Goal: Task Accomplishment & Management: Manage account settings

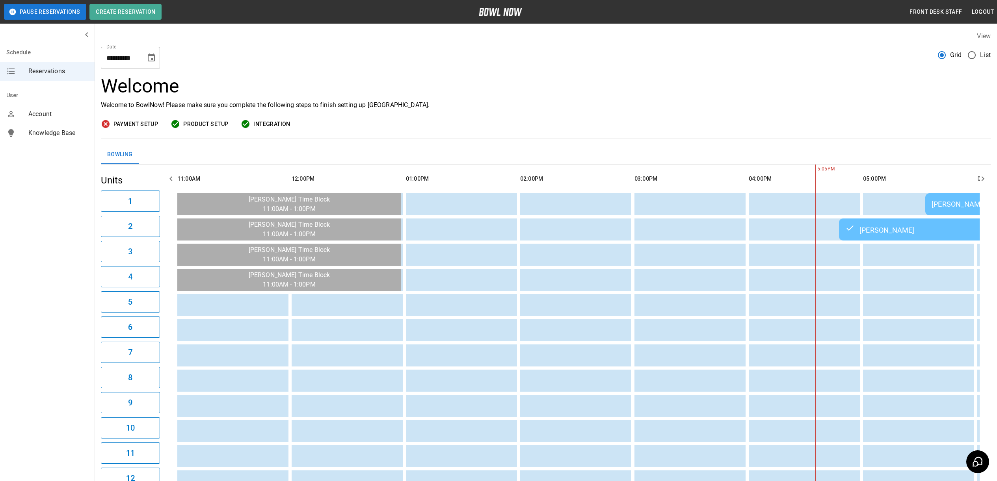
drag, startPoint x: 0, startPoint y: 0, endPoint x: 402, endPoint y: 150, distance: 429.4
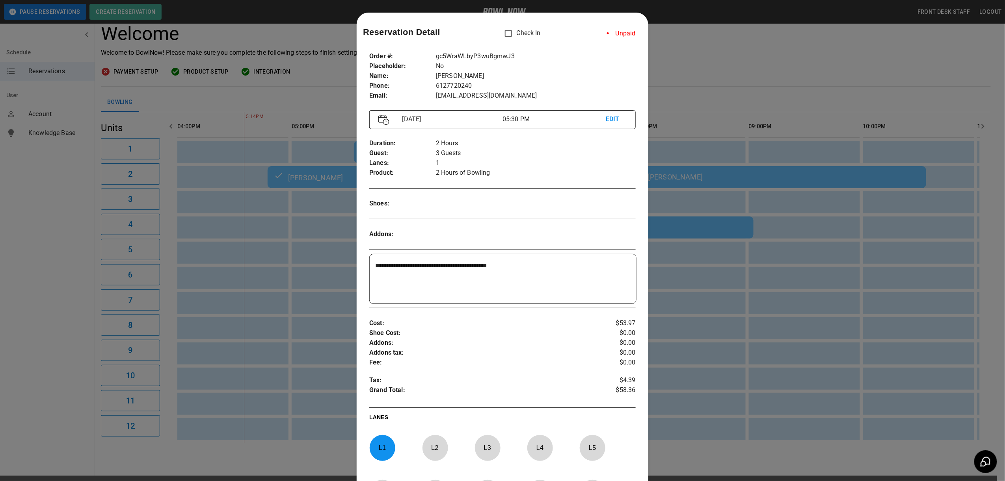
scroll to position [13, 0]
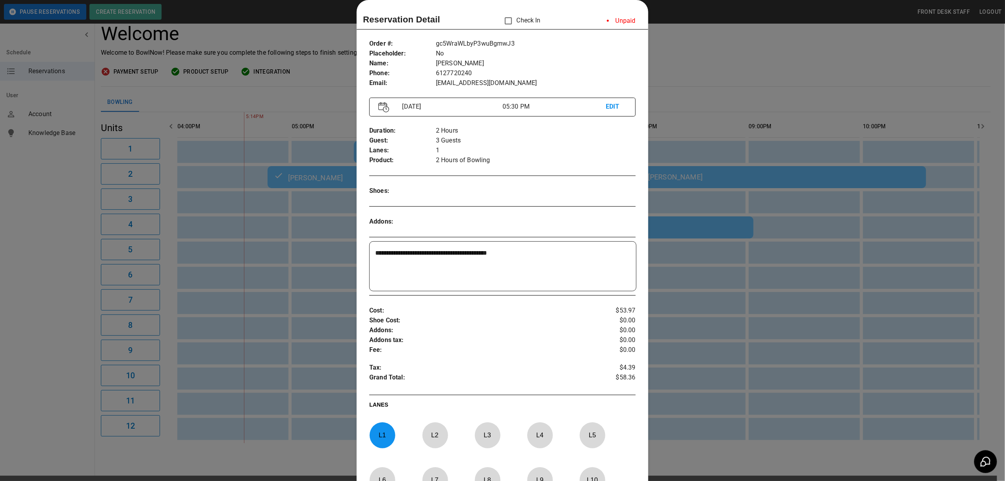
click at [680, 62] on div at bounding box center [502, 240] width 1005 height 481
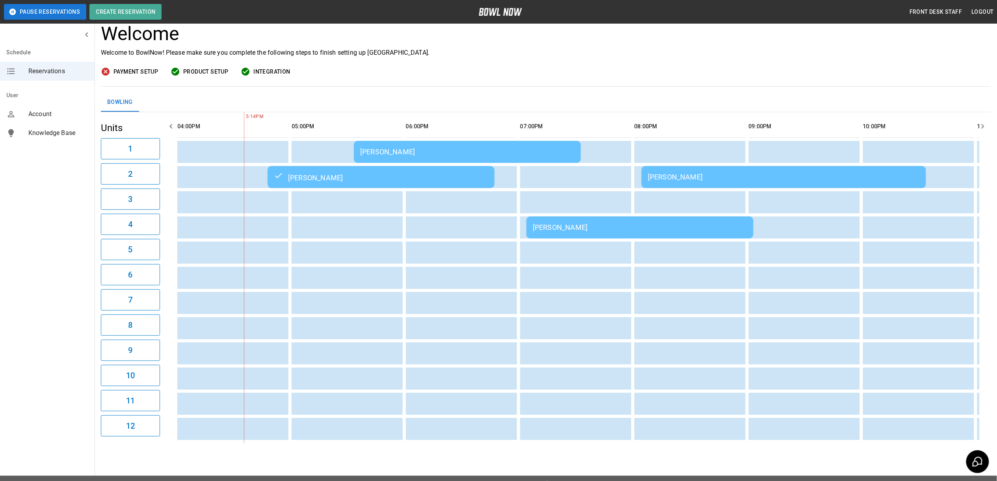
click at [456, 154] on div "[PERSON_NAME]" at bounding box center [467, 152] width 214 height 8
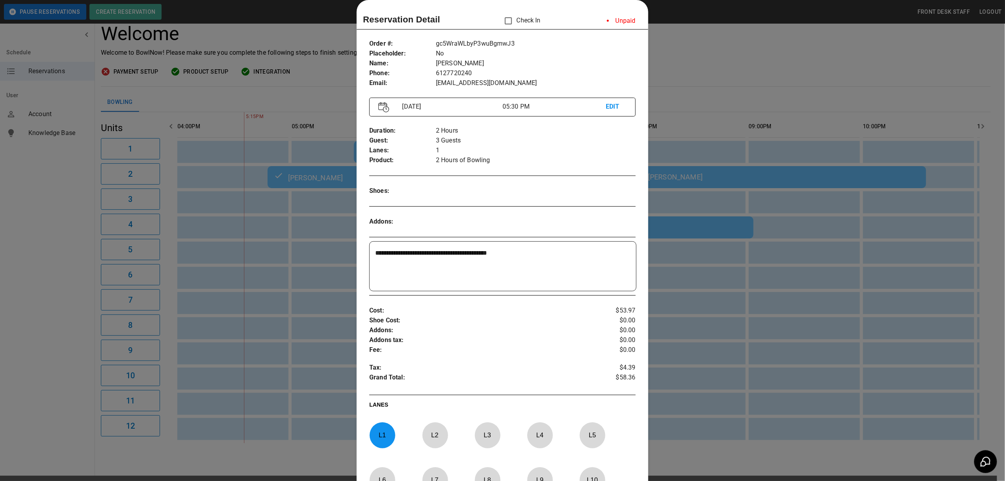
drag, startPoint x: 752, startPoint y: 59, endPoint x: 349, endPoint y: 113, distance: 406.7
click at [728, 65] on div at bounding box center [502, 240] width 1005 height 481
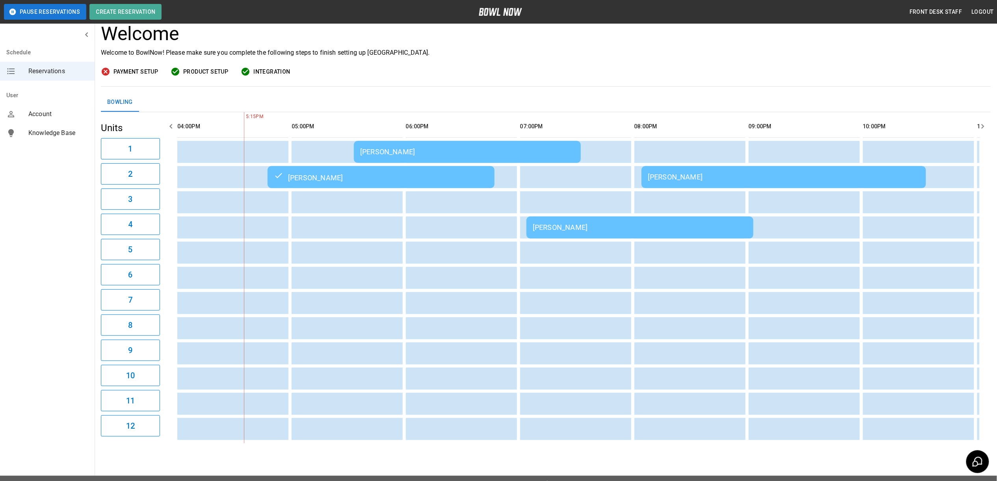
scroll to position [0, 0]
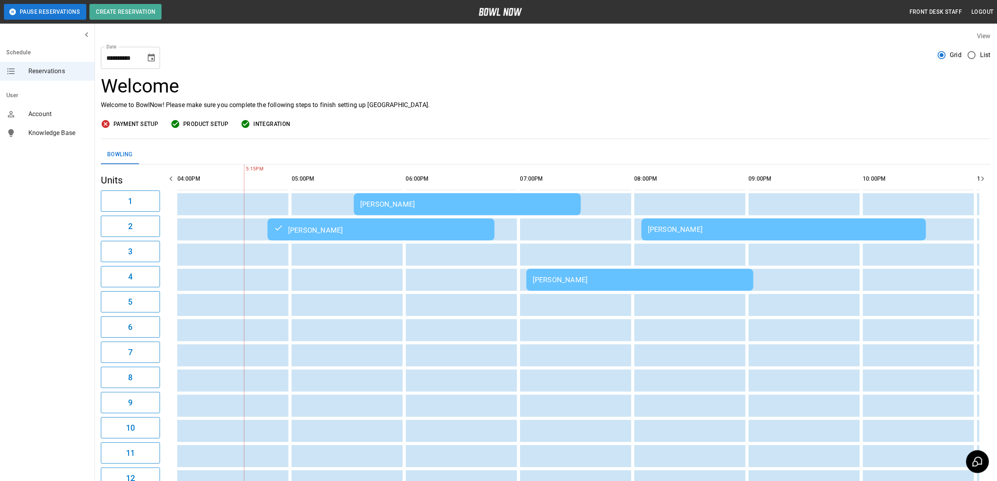
drag, startPoint x: 156, startPoint y: 59, endPoint x: 154, endPoint y: 65, distance: 6.0
click at [156, 59] on button "Choose date, selected date is Sep 26, 2025" at bounding box center [151, 58] width 16 height 16
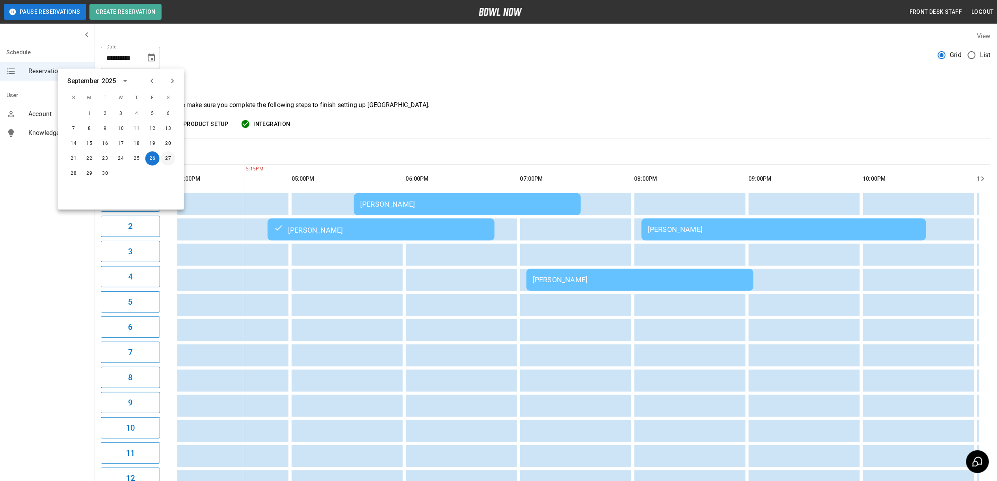
click at [169, 161] on button "27" at bounding box center [168, 159] width 14 height 14
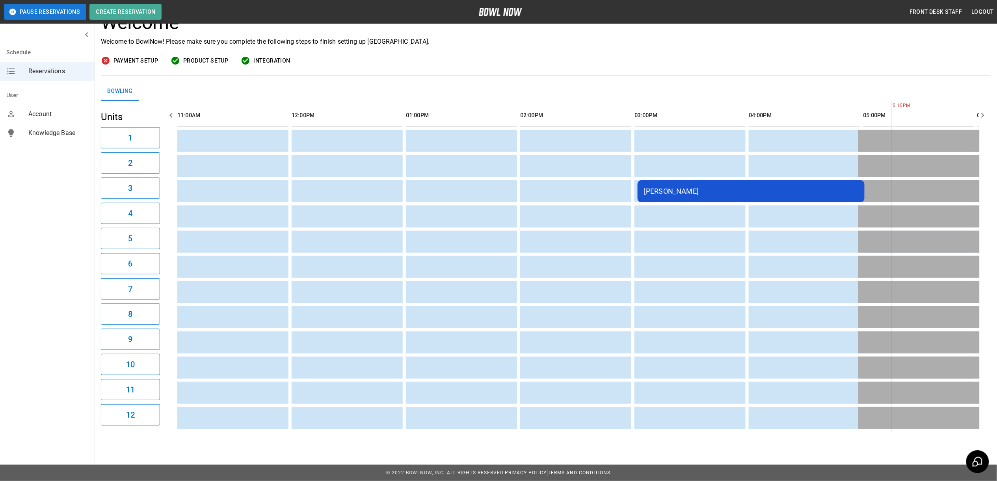
click at [714, 187] on div "Char Dawson" at bounding box center [751, 191] width 214 height 8
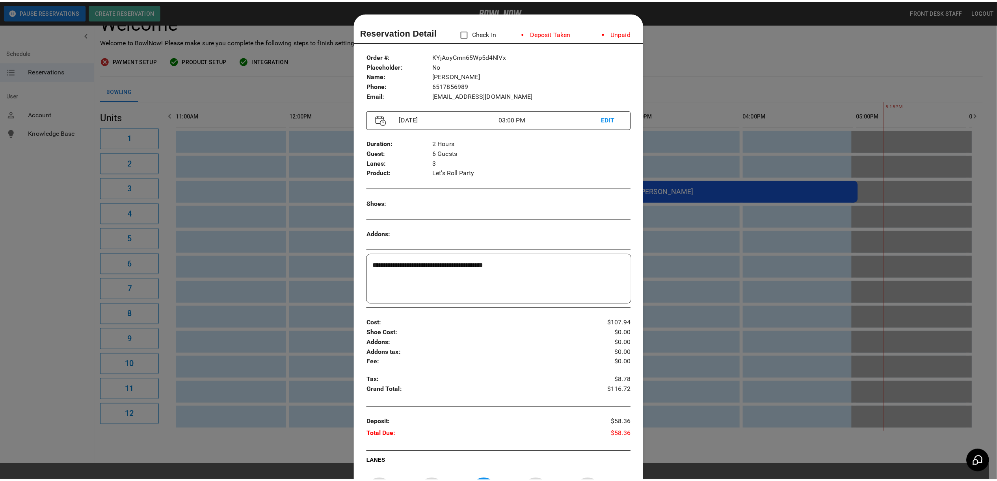
scroll to position [13, 0]
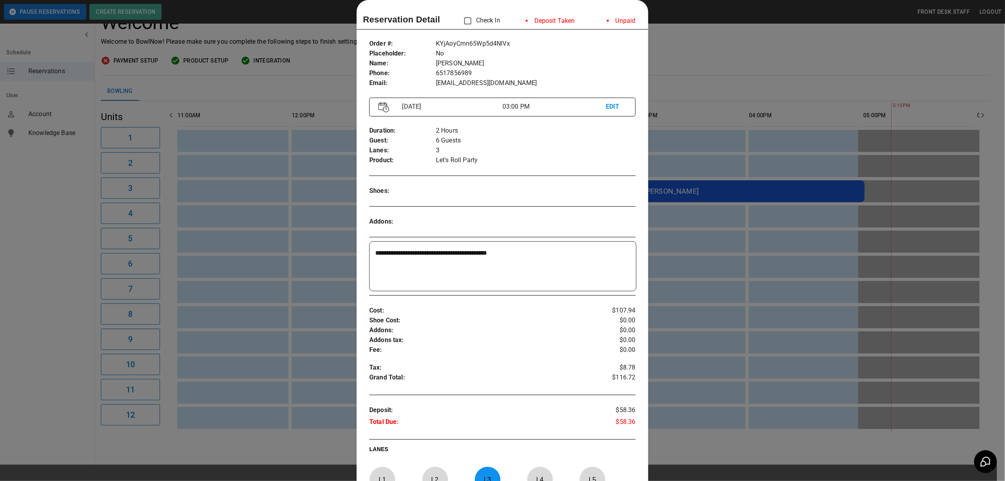
drag, startPoint x: 734, startPoint y: 46, endPoint x: 637, endPoint y: 32, distance: 98.8
click at [734, 46] on div at bounding box center [502, 240] width 1005 height 481
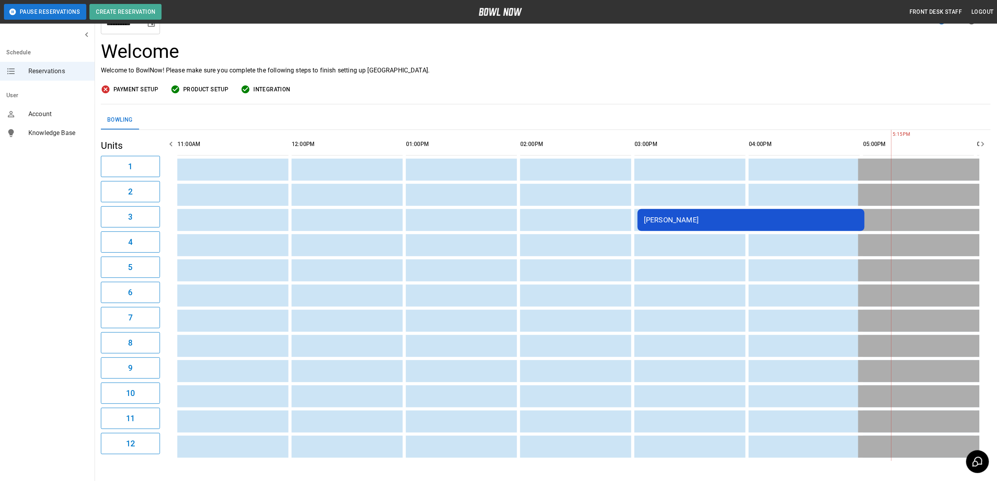
scroll to position [0, 0]
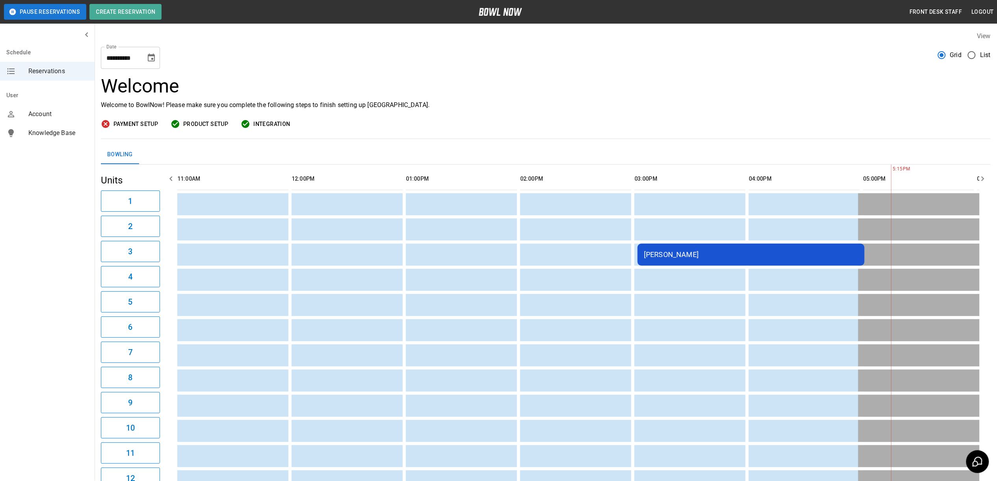
click at [152, 60] on icon "Choose date, selected date is Sep 27, 2025" at bounding box center [151, 58] width 7 height 8
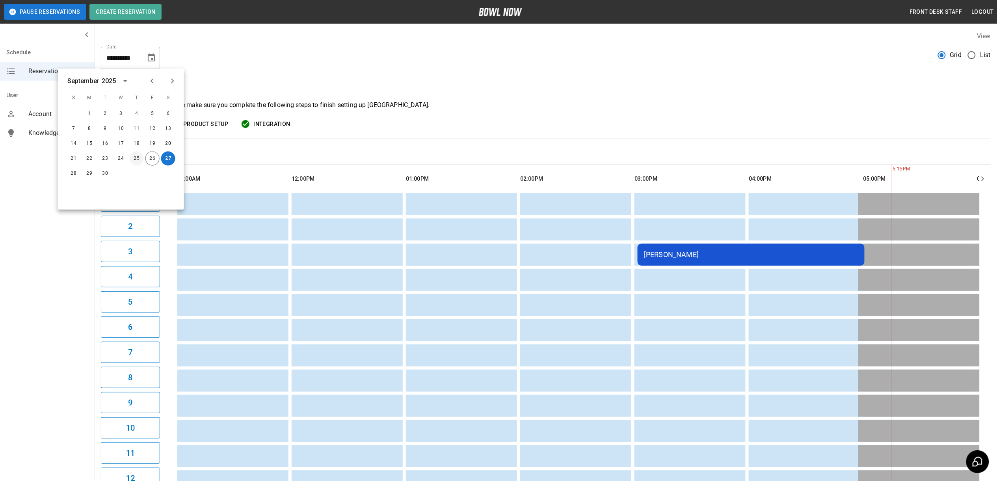
click at [139, 155] on button "25" at bounding box center [137, 159] width 14 height 14
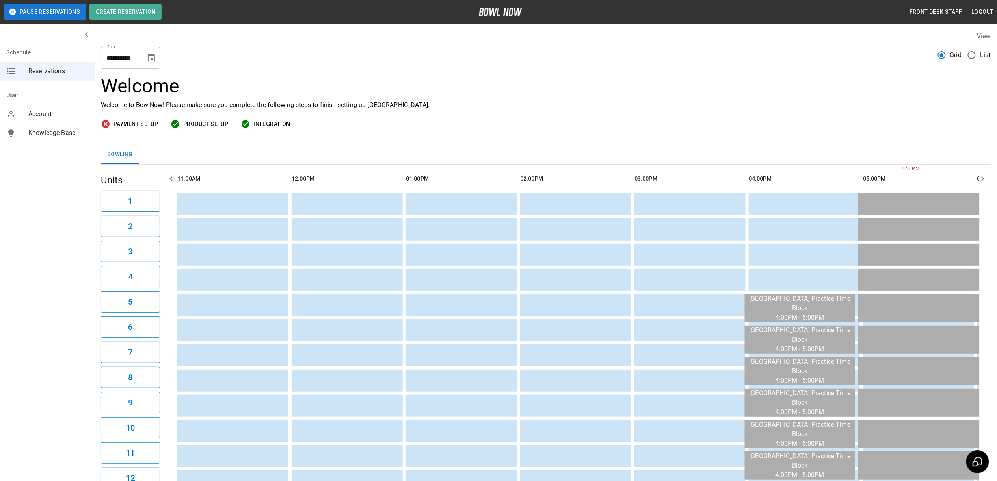
drag, startPoint x: 150, startPoint y: 57, endPoint x: 152, endPoint y: 65, distance: 8.4
click at [150, 57] on icon "Choose date, selected date is Sep 25, 2025" at bounding box center [151, 57] width 9 height 9
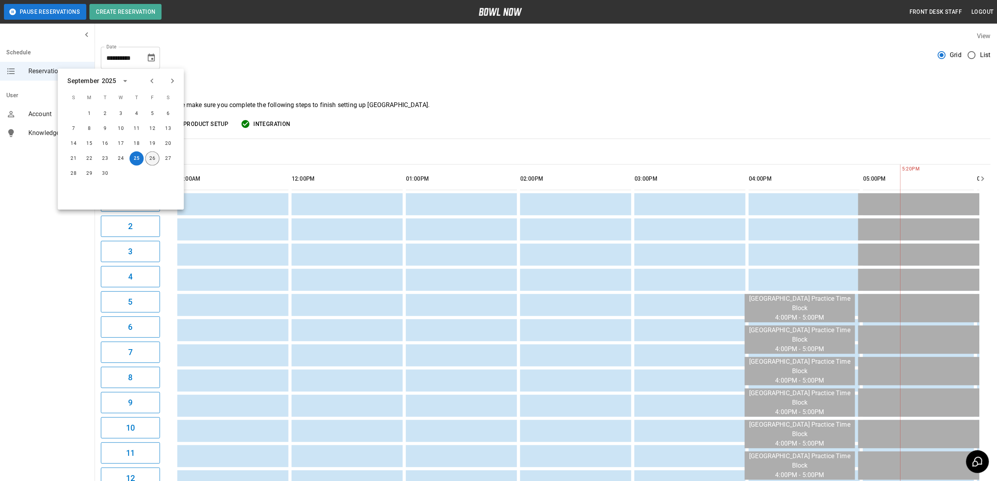
click at [151, 157] on button "26" at bounding box center [152, 159] width 14 height 14
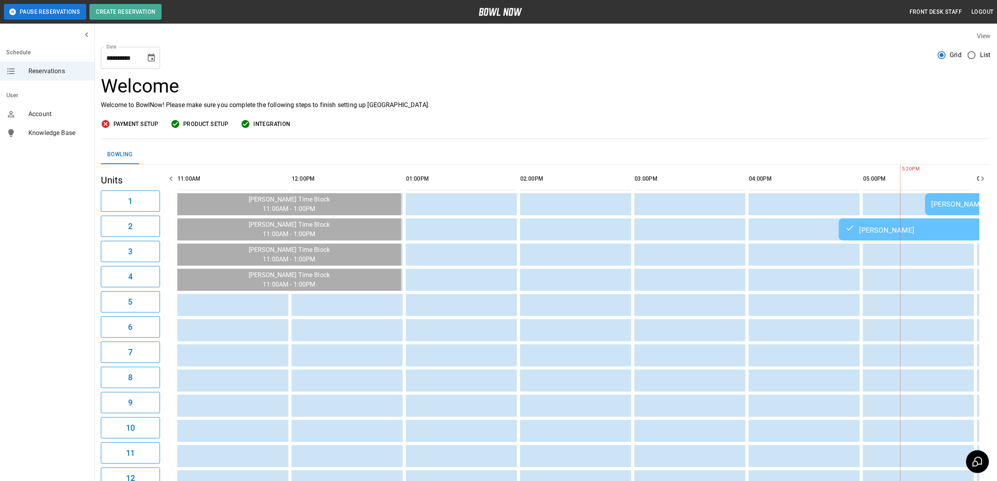
type input "**********"
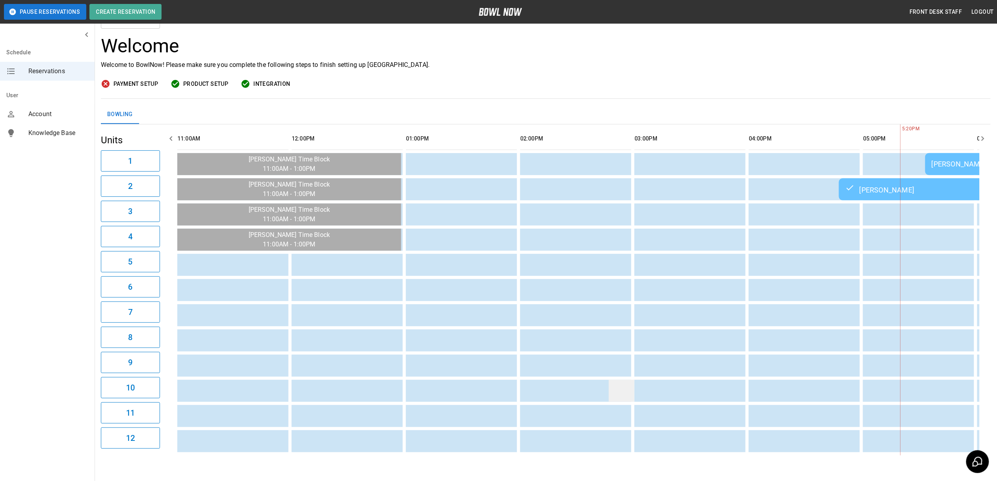
scroll to position [71, 0]
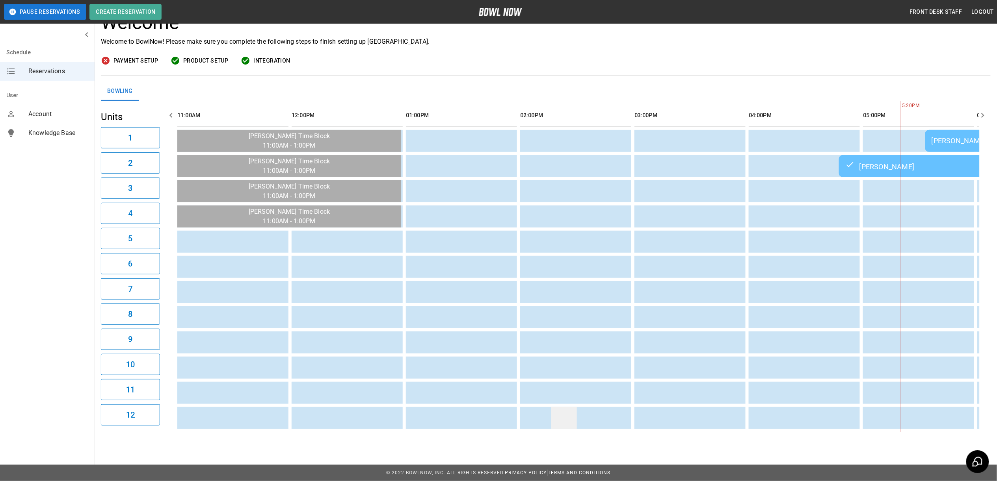
click at [574, 419] on td "sticky table" at bounding box center [564, 418] width 26 height 22
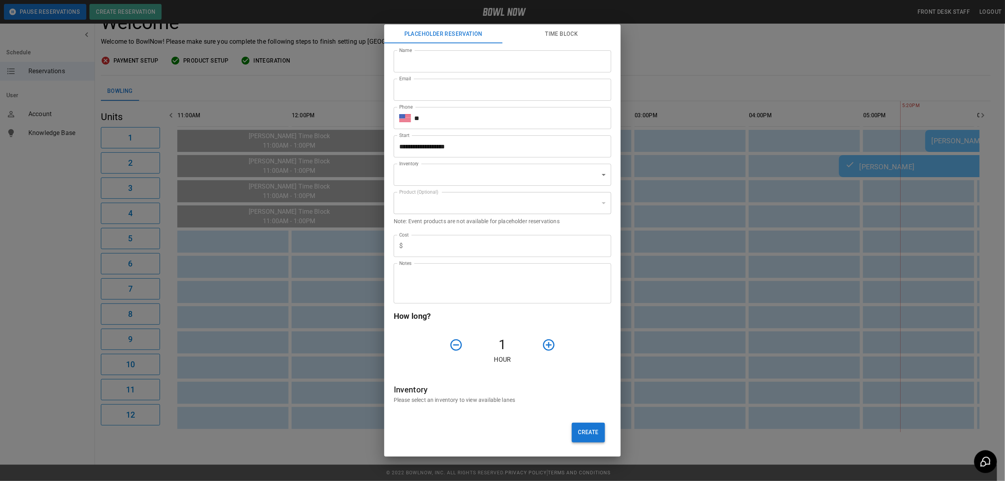
type input "**********"
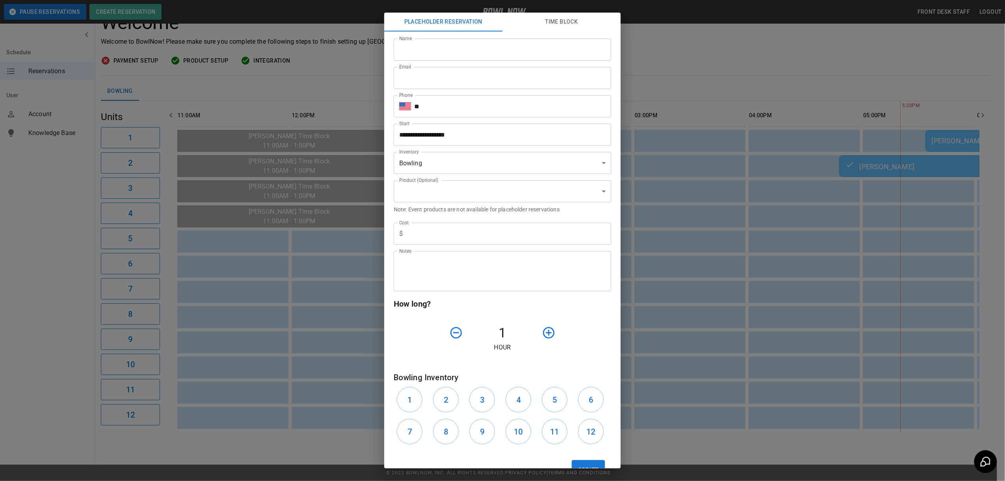
drag, startPoint x: 685, startPoint y: 69, endPoint x: 673, endPoint y: 103, distance: 35.9
click at [685, 69] on div "**********" at bounding box center [502, 240] width 1005 height 481
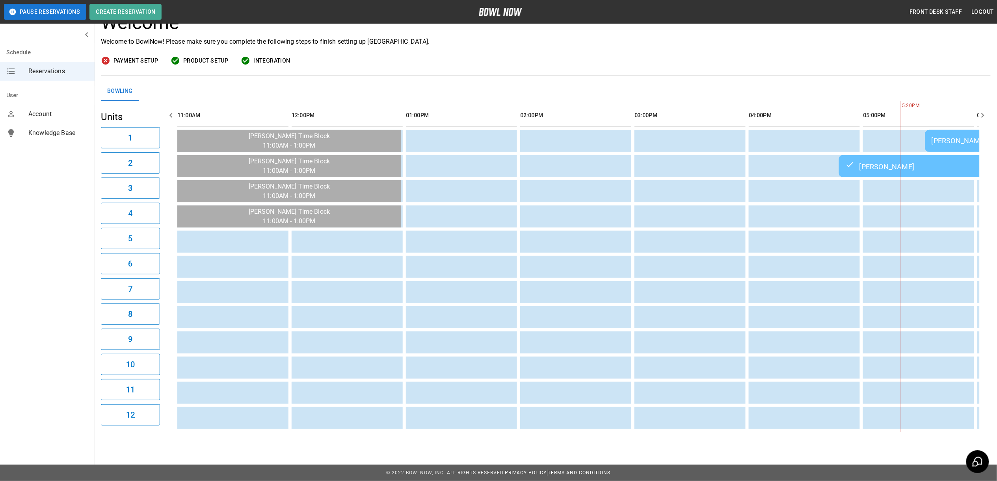
drag, startPoint x: 571, startPoint y: 433, endPoint x: 745, endPoint y: 443, distance: 173.6
click at [744, 444] on div "**********" at bounding box center [498, 209] width 997 height 545
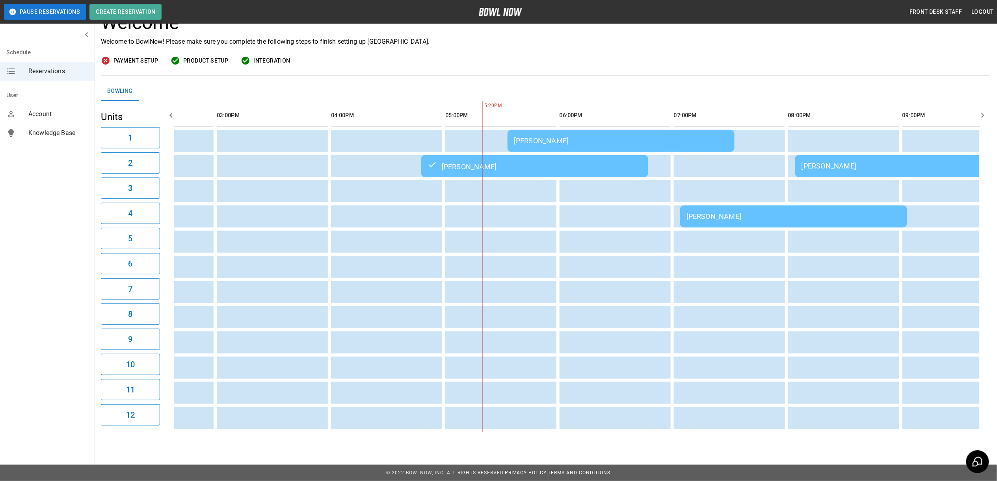
scroll to position [0, 0]
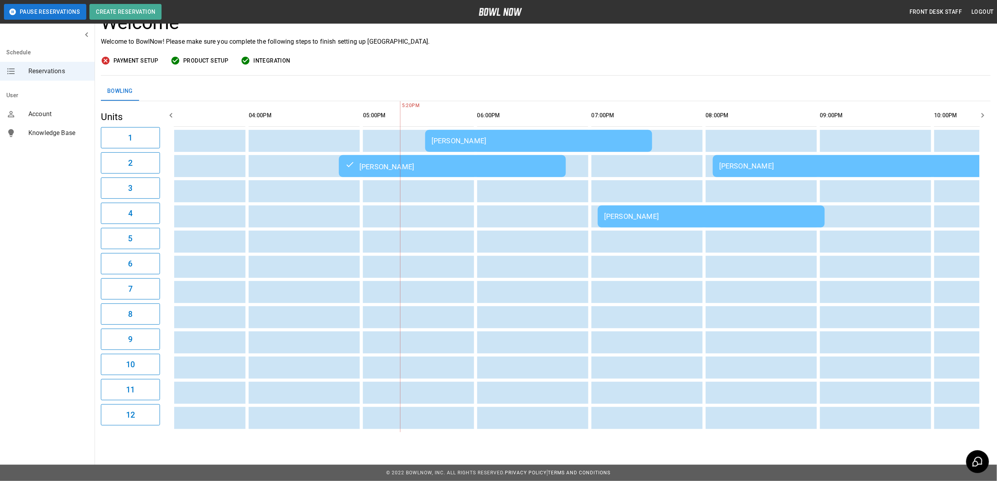
click at [487, 137] on div "[PERSON_NAME]" at bounding box center [538, 141] width 214 height 8
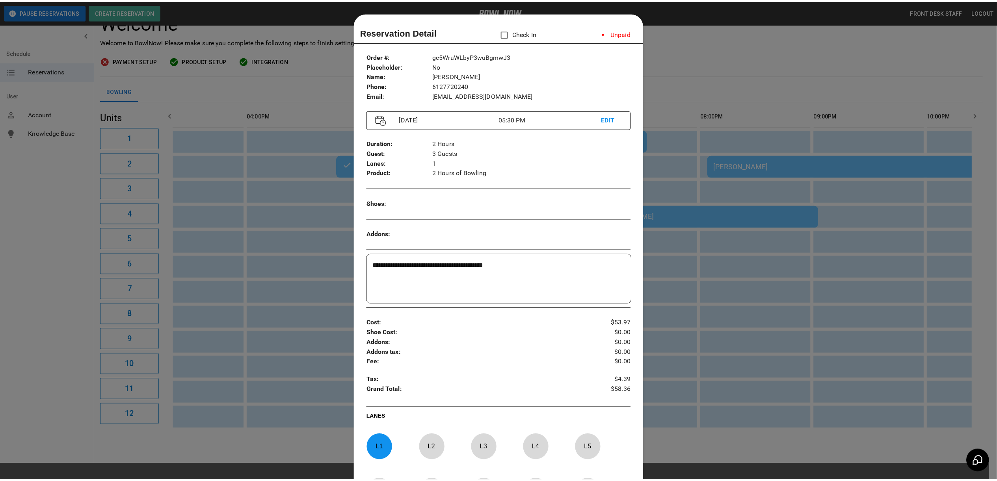
scroll to position [13, 0]
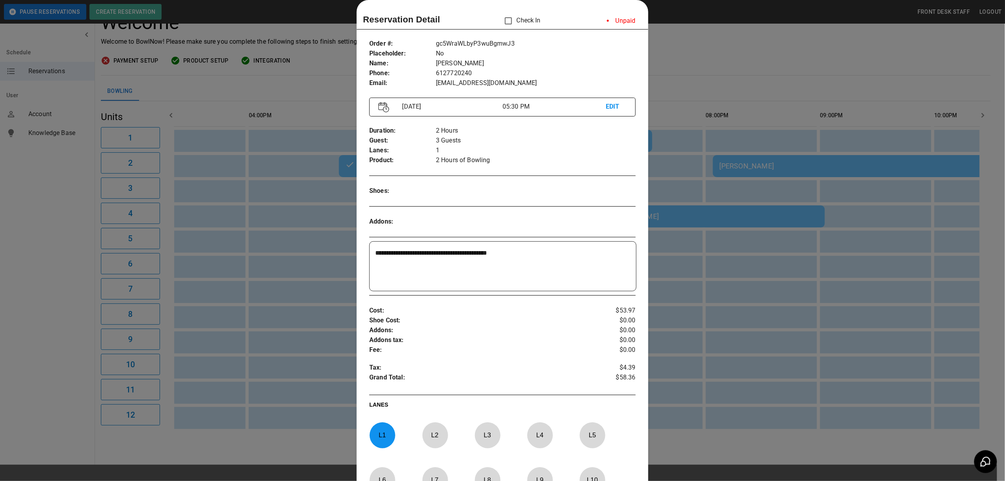
click at [707, 65] on div at bounding box center [502, 240] width 1005 height 481
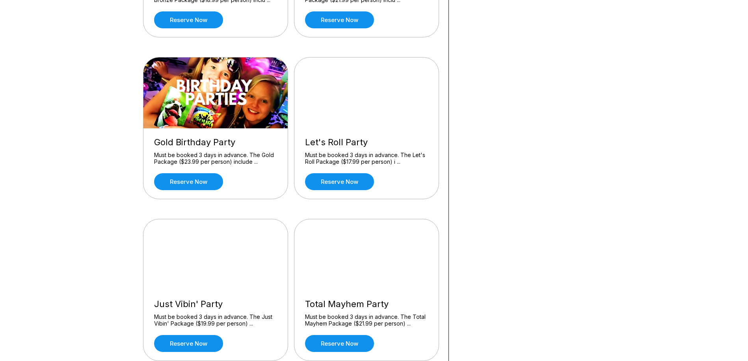
scroll to position [630, 0]
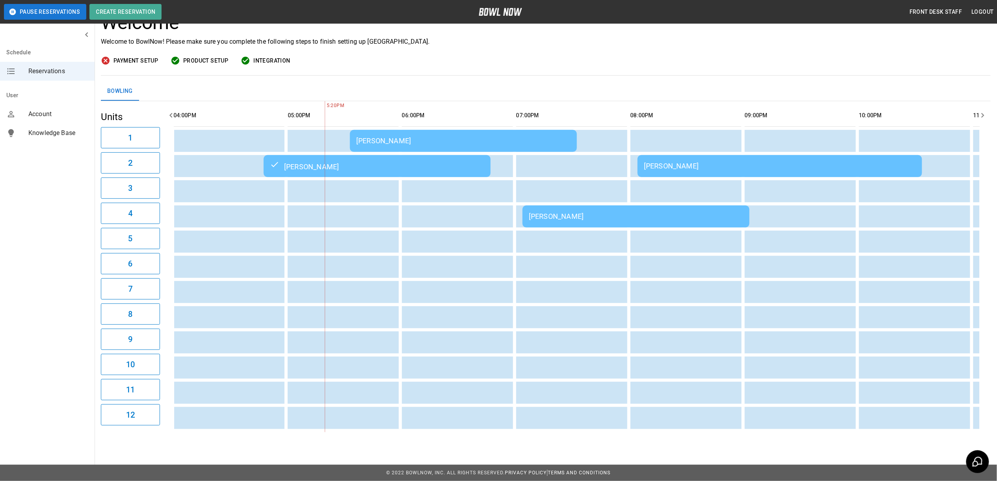
scroll to position [0, 672]
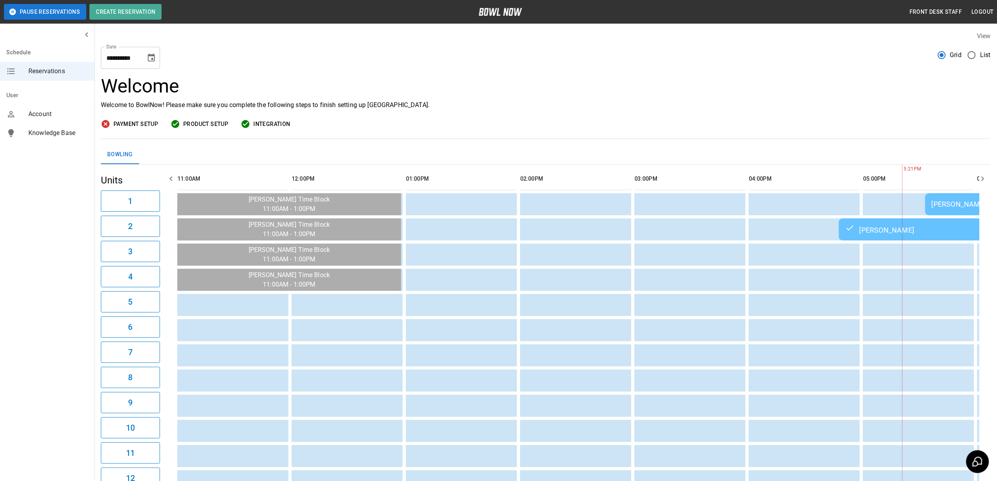
scroll to position [0, 686]
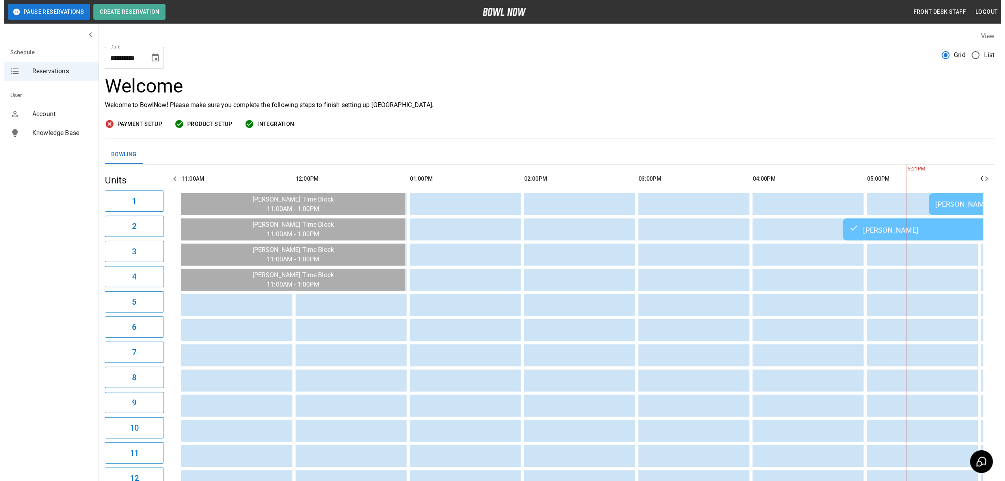
scroll to position [0, 686]
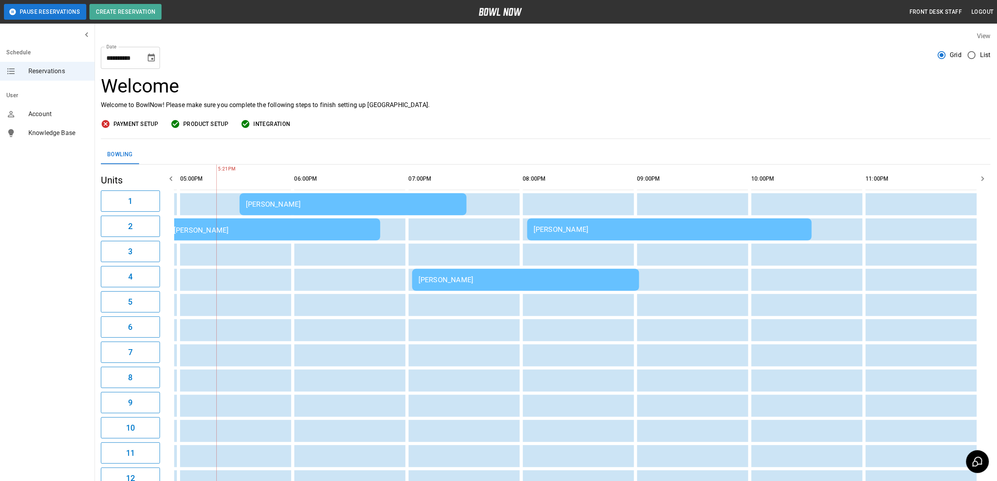
click at [320, 207] on div "[PERSON_NAME]" at bounding box center [353, 204] width 214 height 8
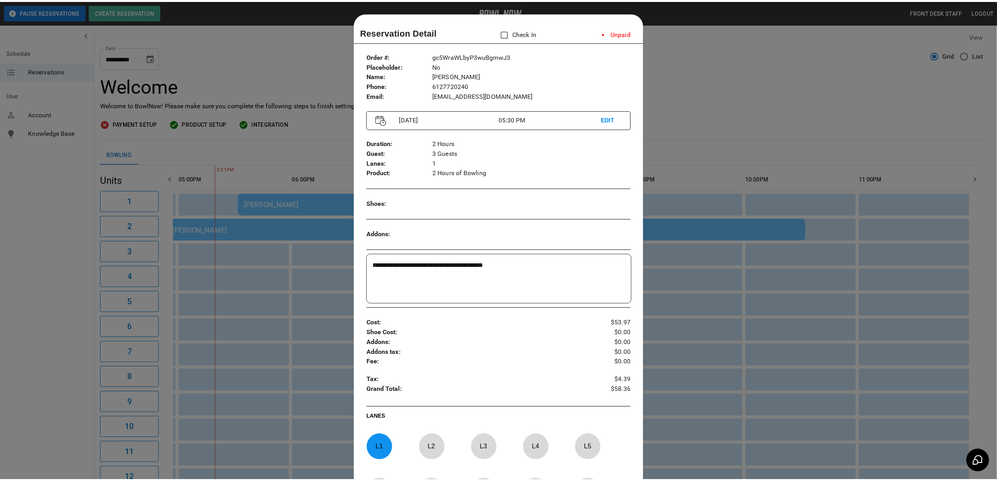
scroll to position [13, 0]
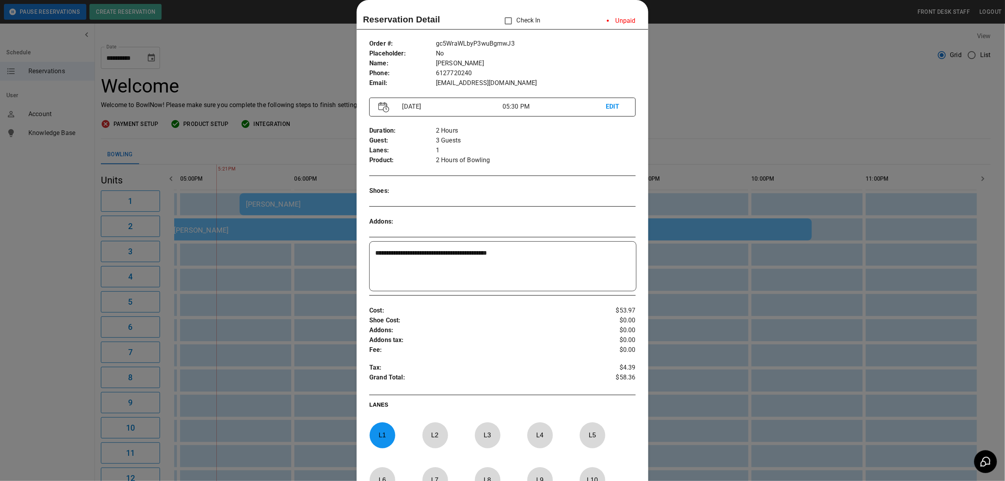
click at [718, 70] on div at bounding box center [502, 240] width 1005 height 481
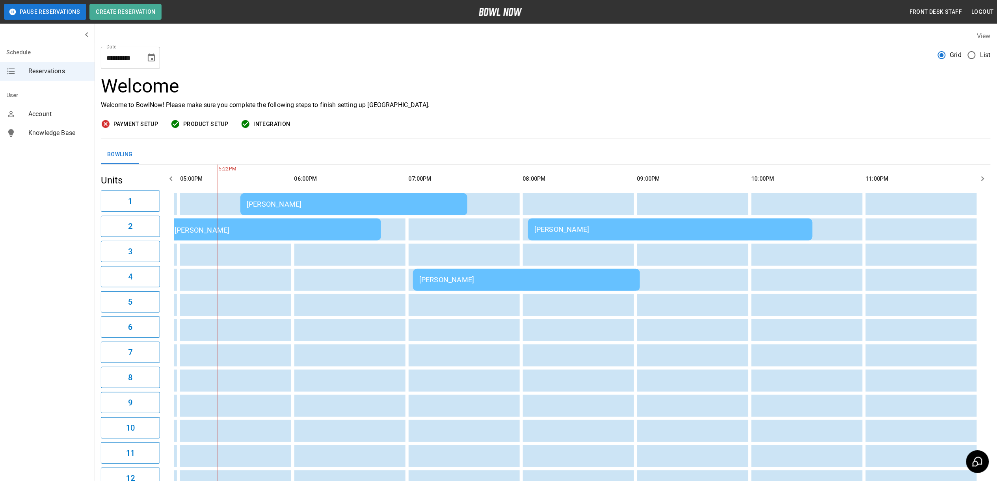
click at [271, 205] on div "[PERSON_NAME]" at bounding box center [354, 204] width 214 height 8
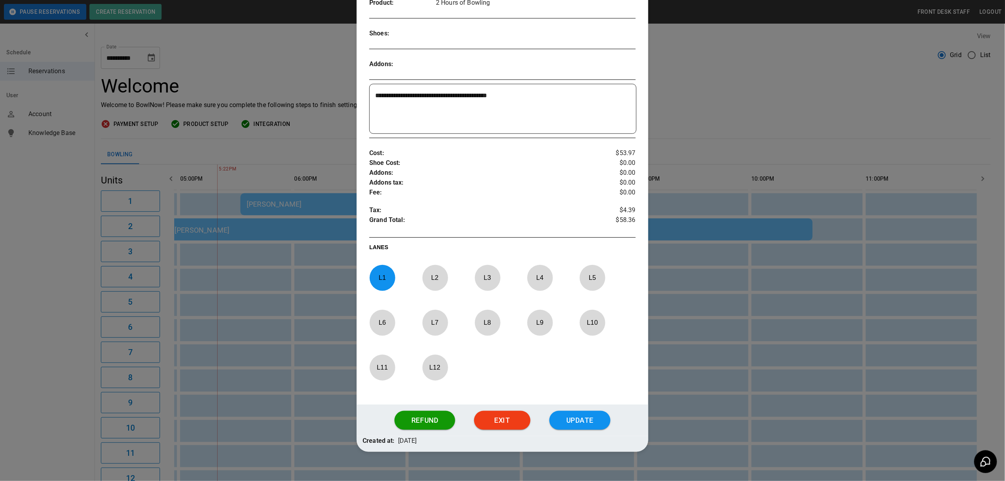
scroll to position [82, 0]
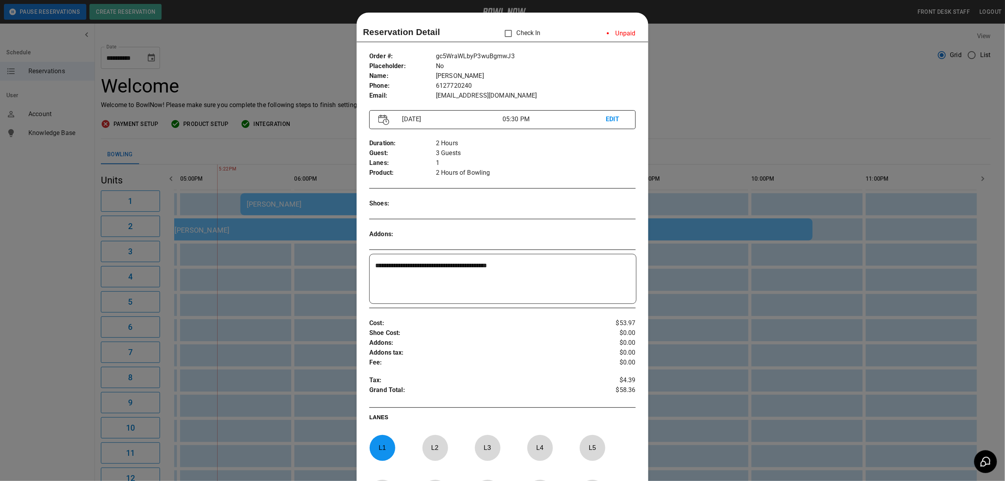
click at [754, 84] on div at bounding box center [502, 240] width 1005 height 481
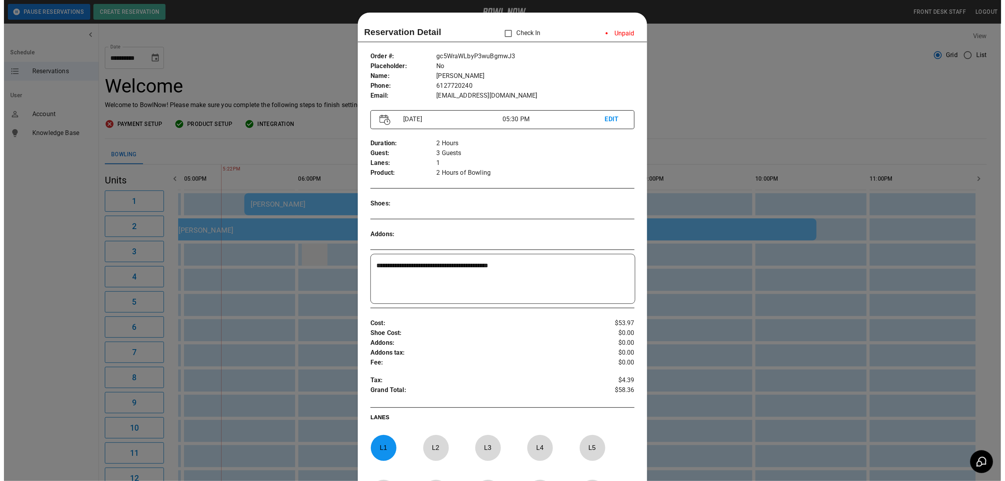
scroll to position [0, 664]
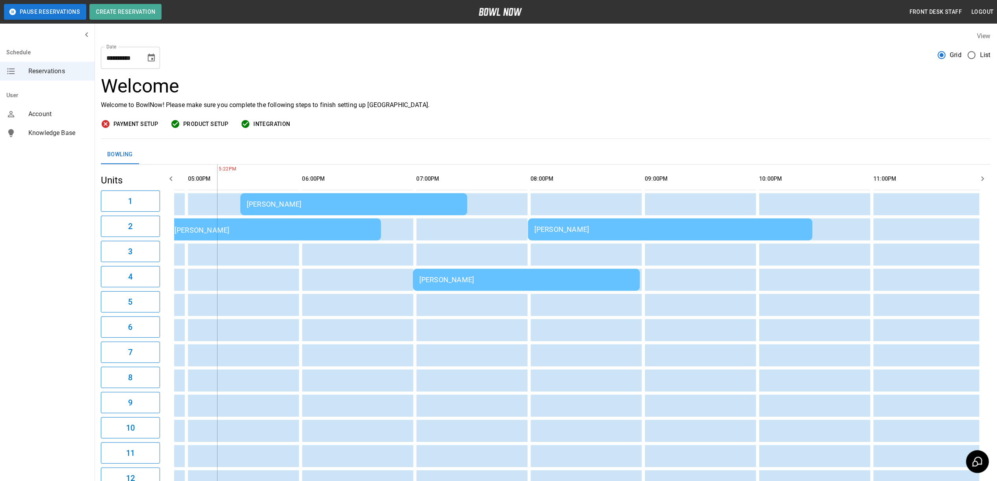
click at [291, 234] on div "[PERSON_NAME]" at bounding box center [267, 229] width 214 height 9
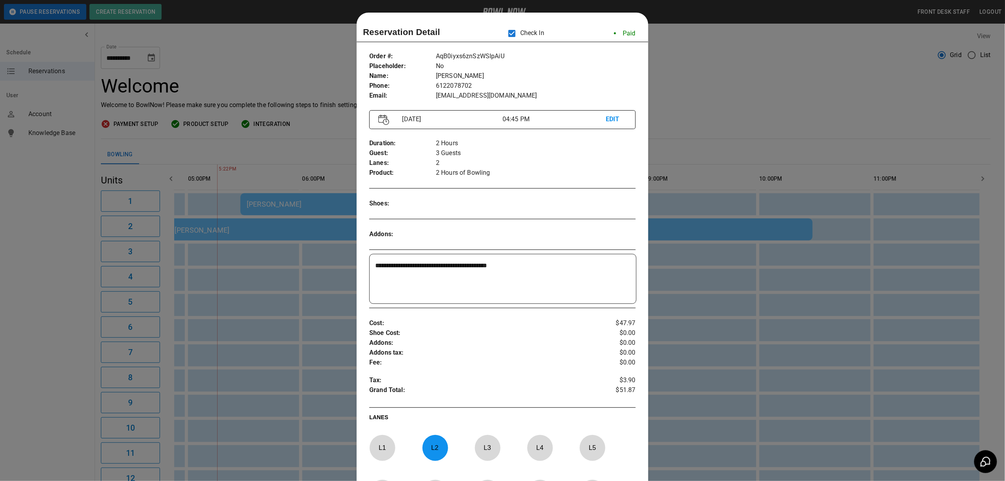
scroll to position [13, 0]
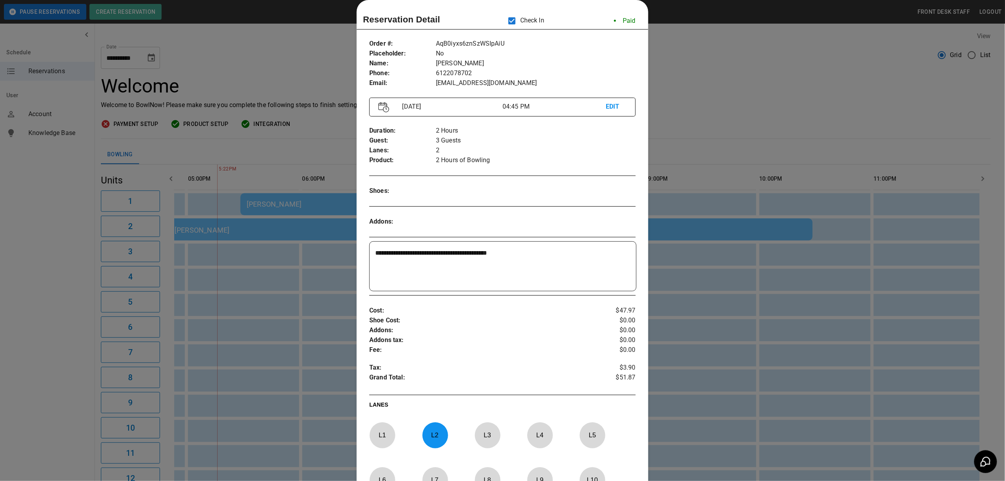
drag, startPoint x: 753, startPoint y: 89, endPoint x: 585, endPoint y: 161, distance: 182.7
click at [750, 91] on div at bounding box center [502, 240] width 1005 height 481
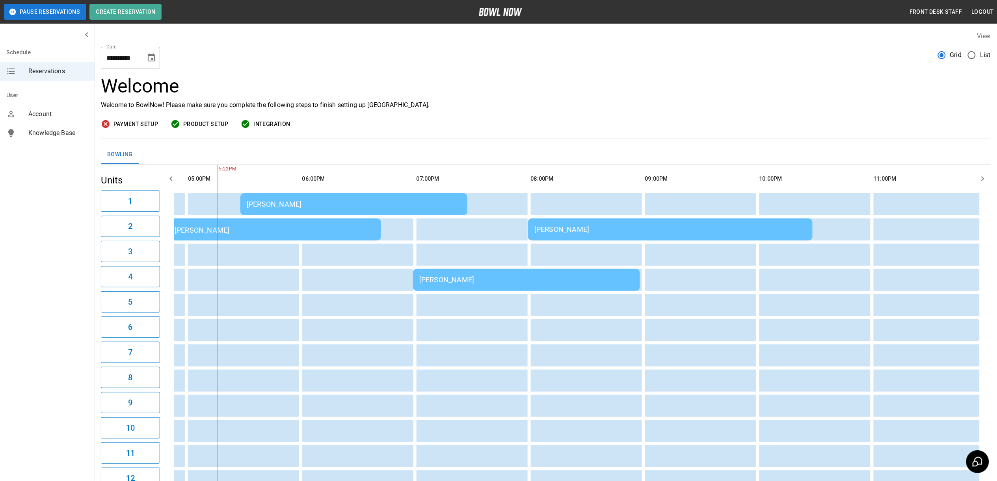
click at [418, 204] on div "[PERSON_NAME]" at bounding box center [354, 204] width 214 height 8
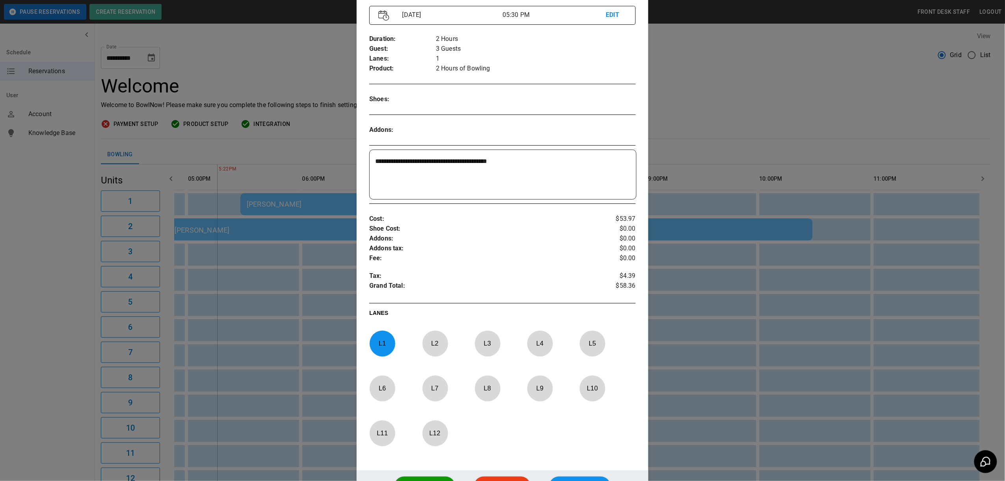
scroll to position [5, 0]
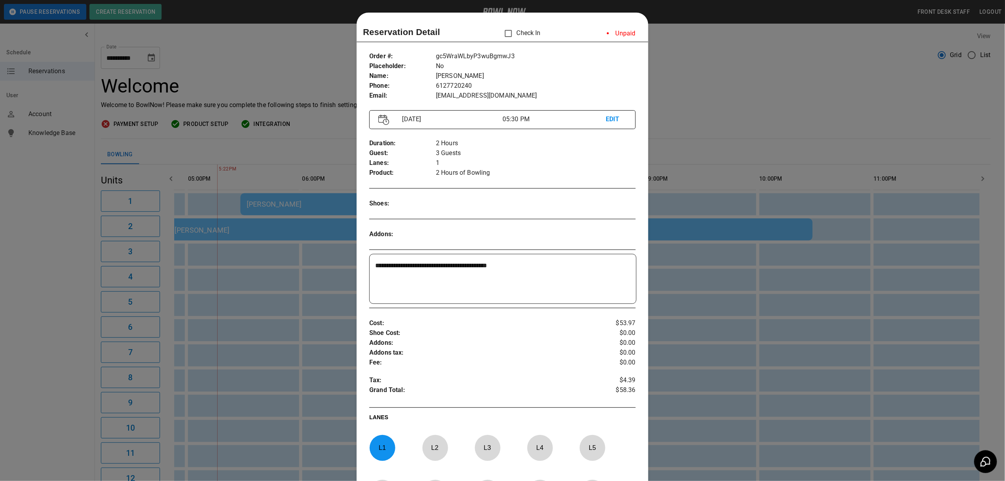
click at [749, 67] on div at bounding box center [502, 240] width 1005 height 481
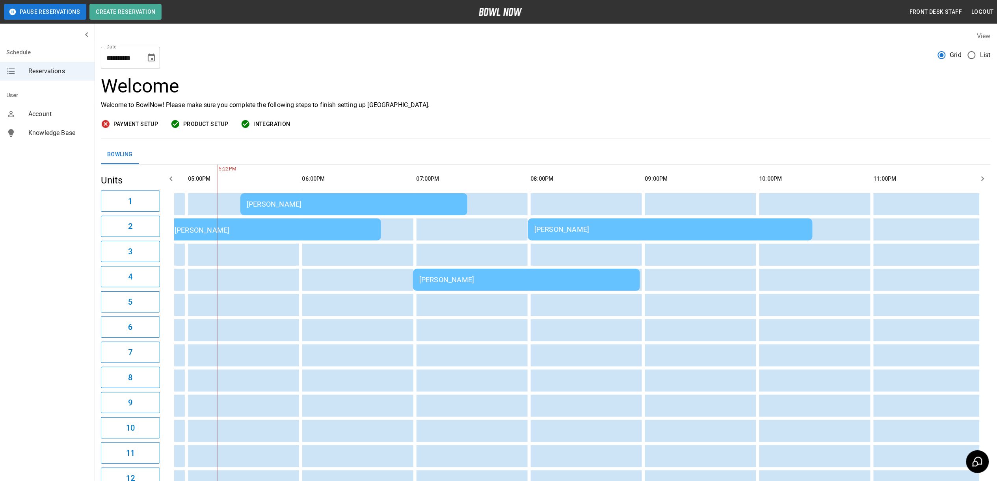
click at [530, 283] on div "[PERSON_NAME]" at bounding box center [526, 280] width 214 height 8
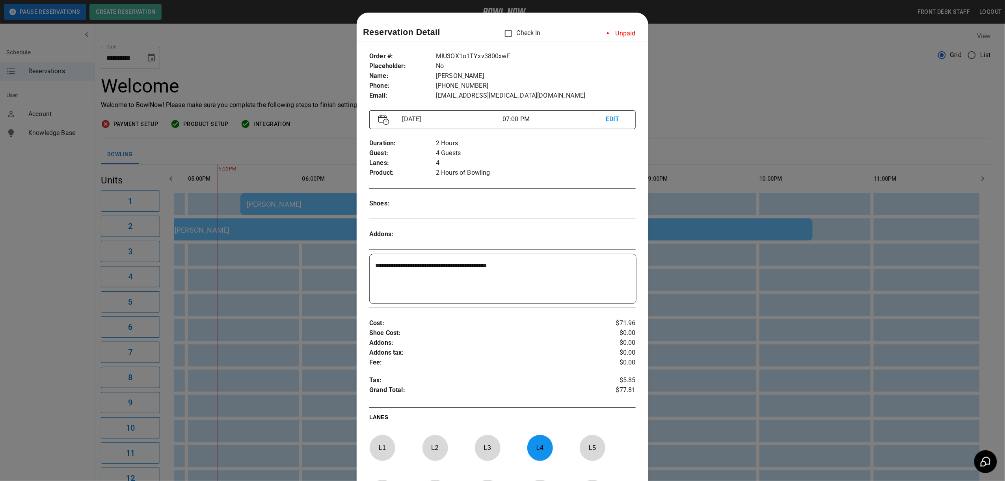
scroll to position [13, 0]
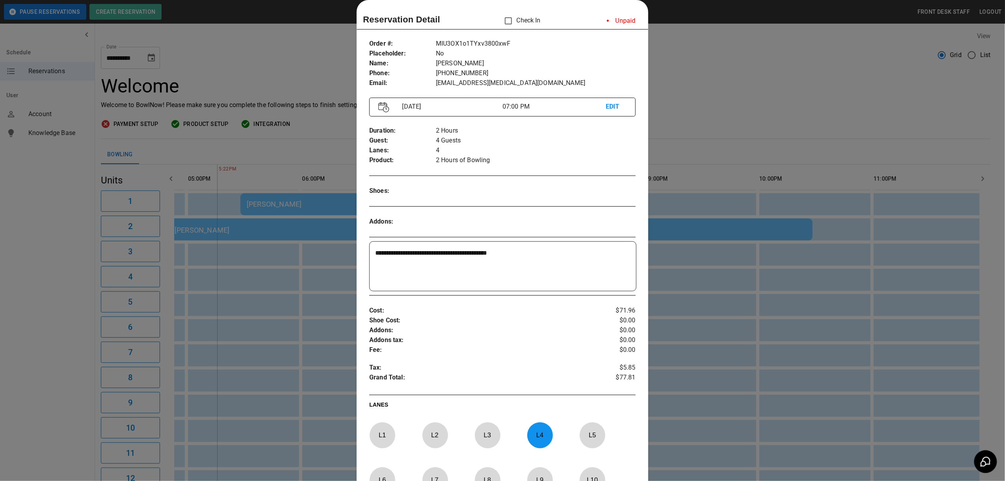
drag, startPoint x: 697, startPoint y: 84, endPoint x: 686, endPoint y: 151, distance: 67.8
click at [697, 89] on div at bounding box center [502, 240] width 1005 height 481
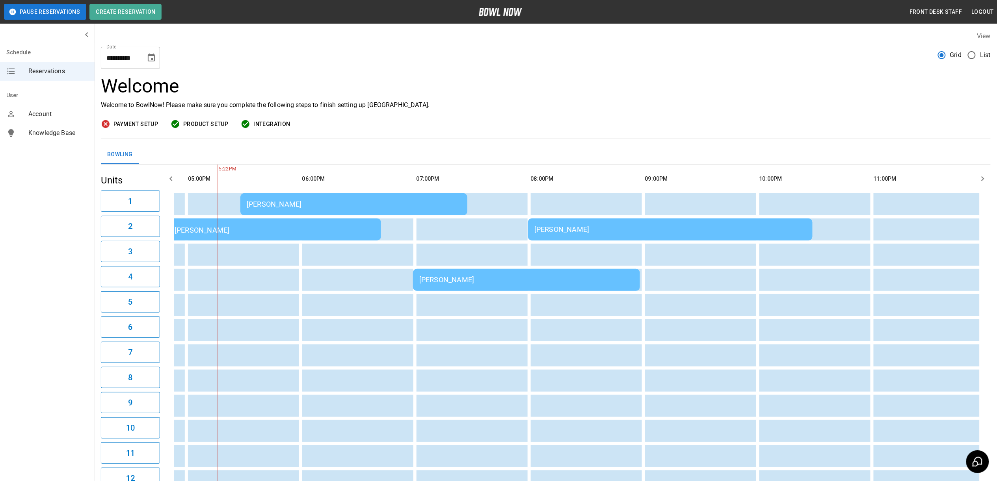
click at [669, 233] on div "[PERSON_NAME]" at bounding box center [670, 229] width 272 height 8
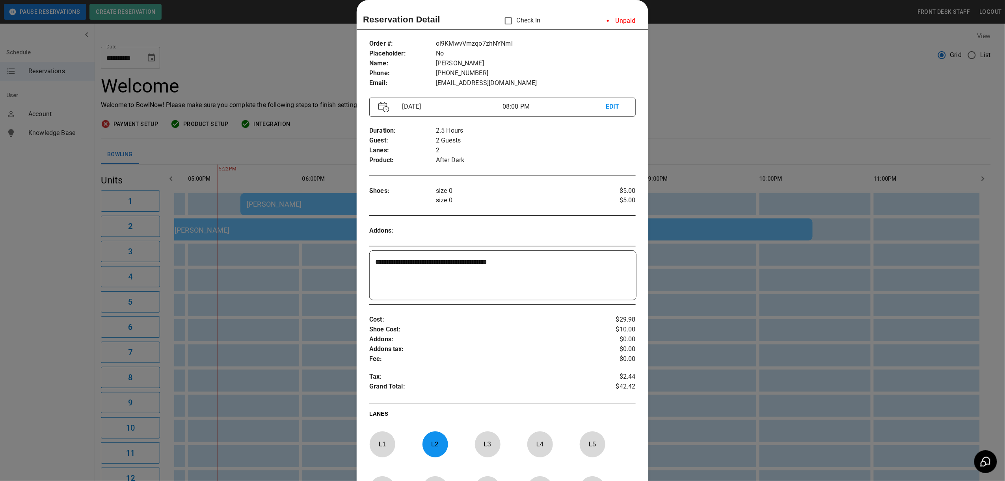
drag, startPoint x: 719, startPoint y: 85, endPoint x: 524, endPoint y: 247, distance: 253.2
click at [715, 90] on div at bounding box center [502, 240] width 1005 height 481
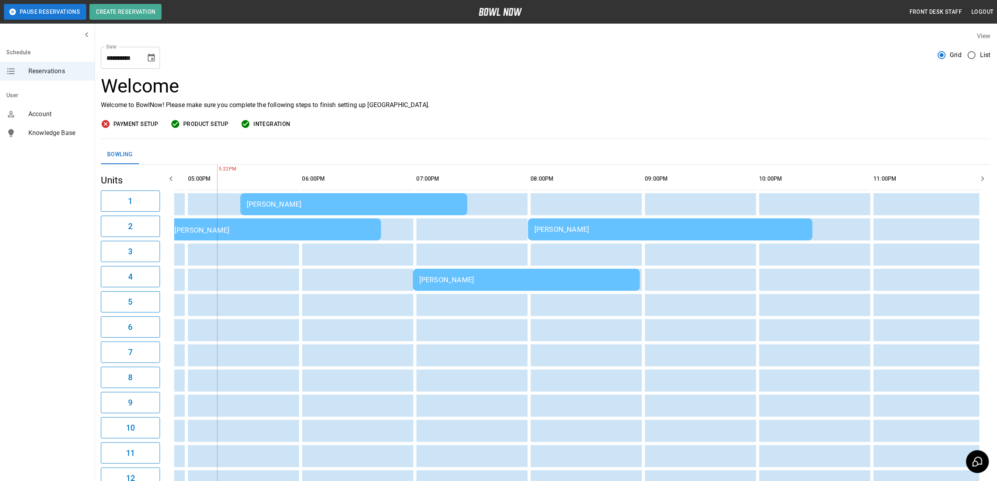
click at [303, 232] on div "[PERSON_NAME]" at bounding box center [267, 229] width 214 height 9
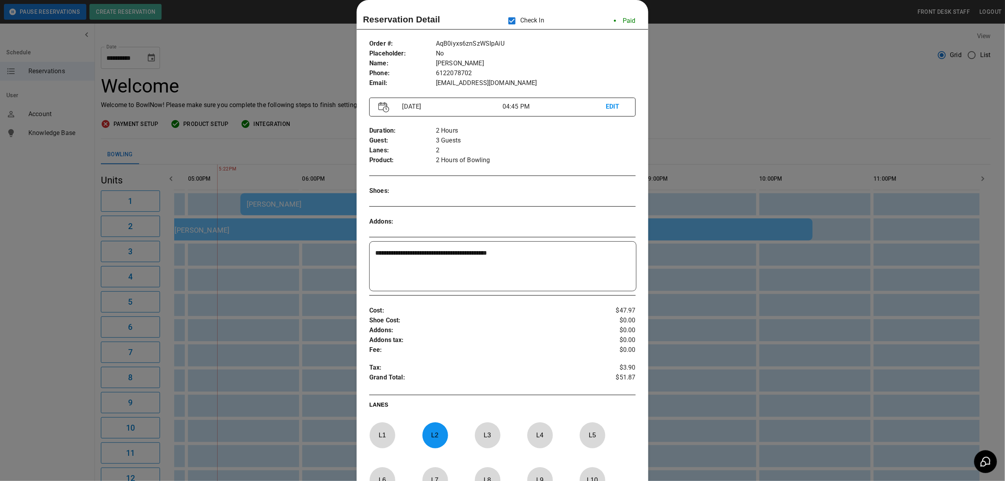
click at [737, 54] on div at bounding box center [502, 240] width 1005 height 481
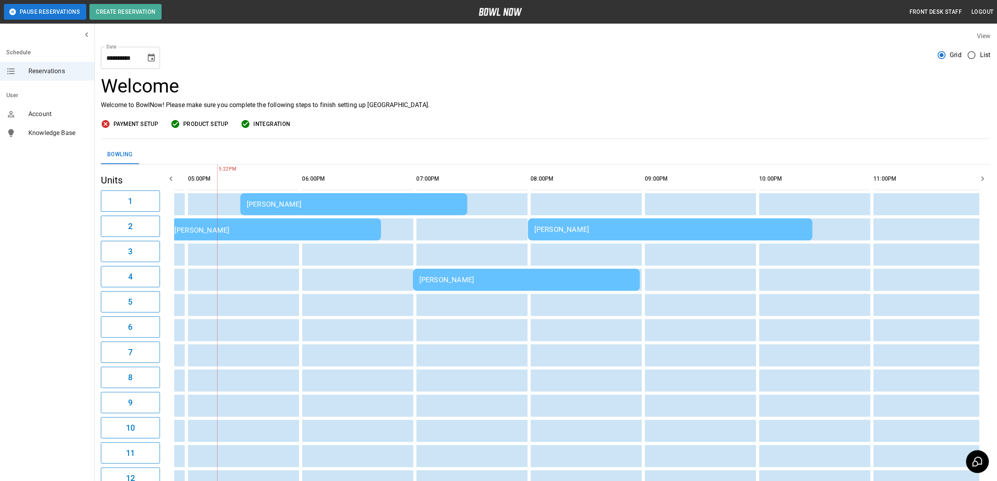
click at [417, 202] on div "[PERSON_NAME]" at bounding box center [354, 204] width 214 height 8
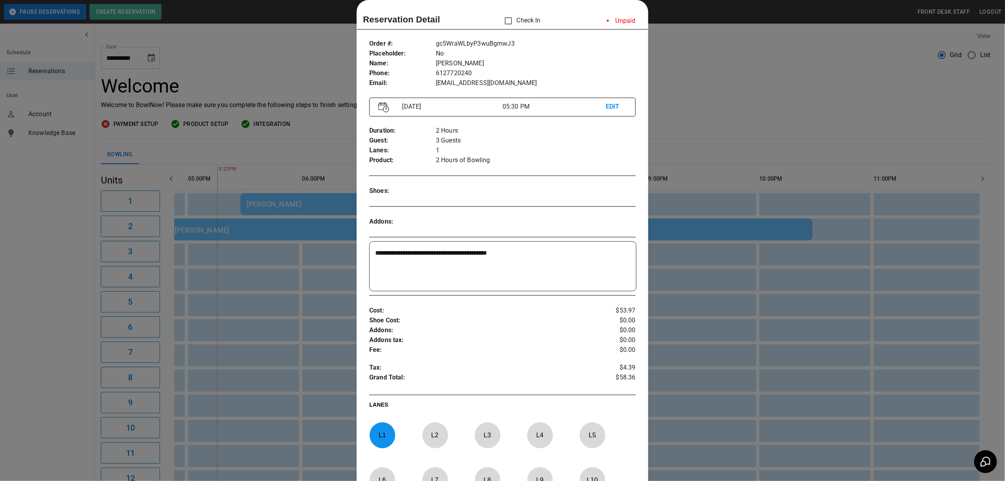
click at [722, 95] on div at bounding box center [502, 240] width 1005 height 481
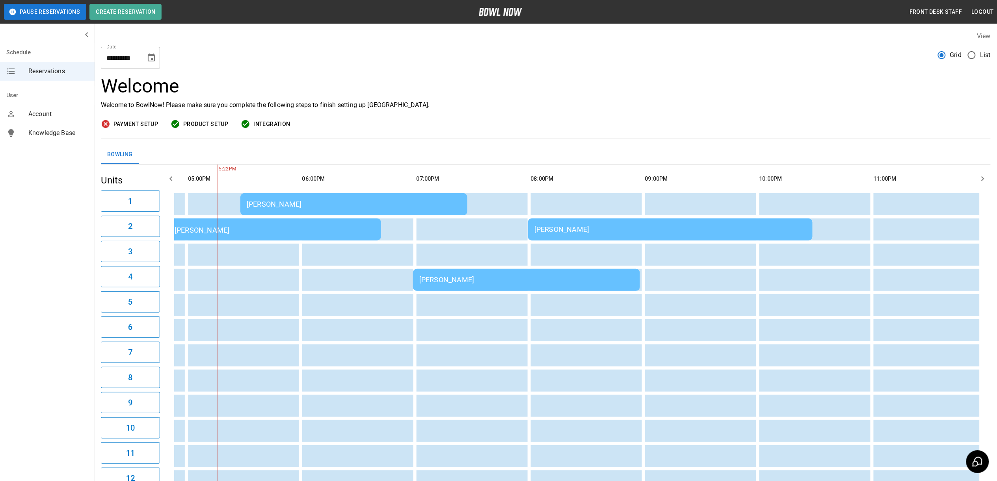
click at [347, 200] on td "[PERSON_NAME]" at bounding box center [353, 204] width 227 height 22
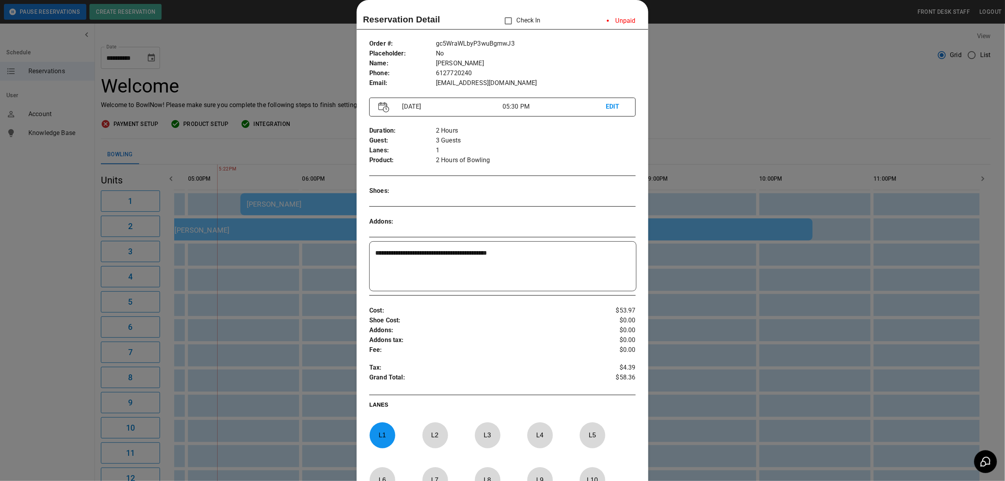
click at [723, 100] on div at bounding box center [502, 240] width 1005 height 481
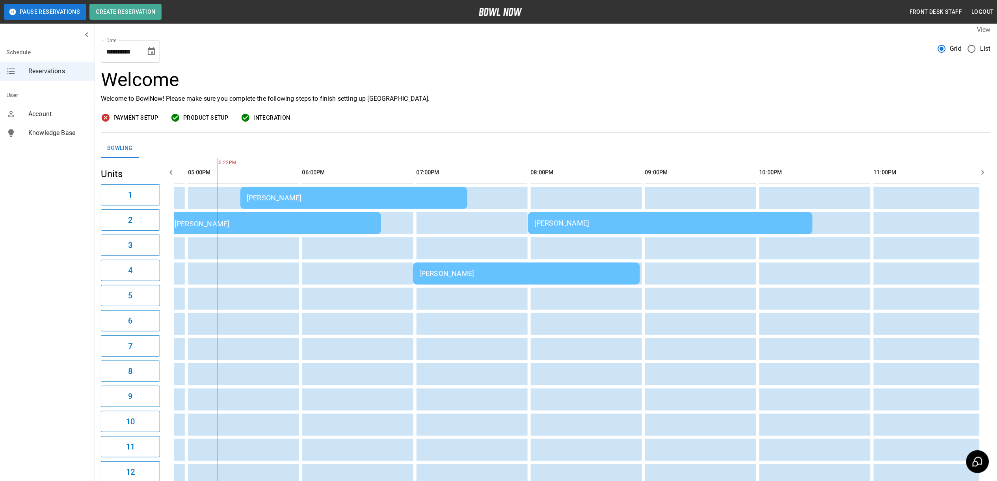
scroll to position [0, 0]
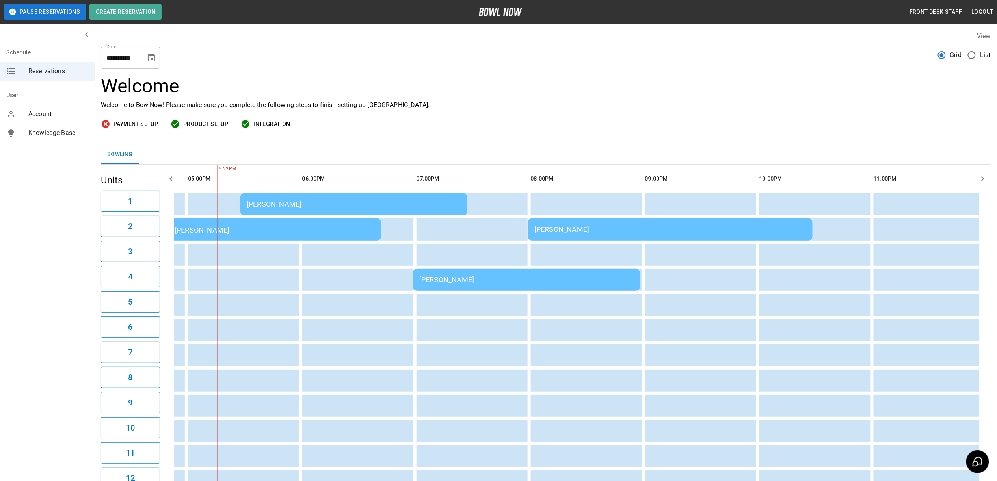
click at [517, 91] on h3 "Welcome" at bounding box center [546, 86] width 890 height 22
